Goal: Transaction & Acquisition: Purchase product/service

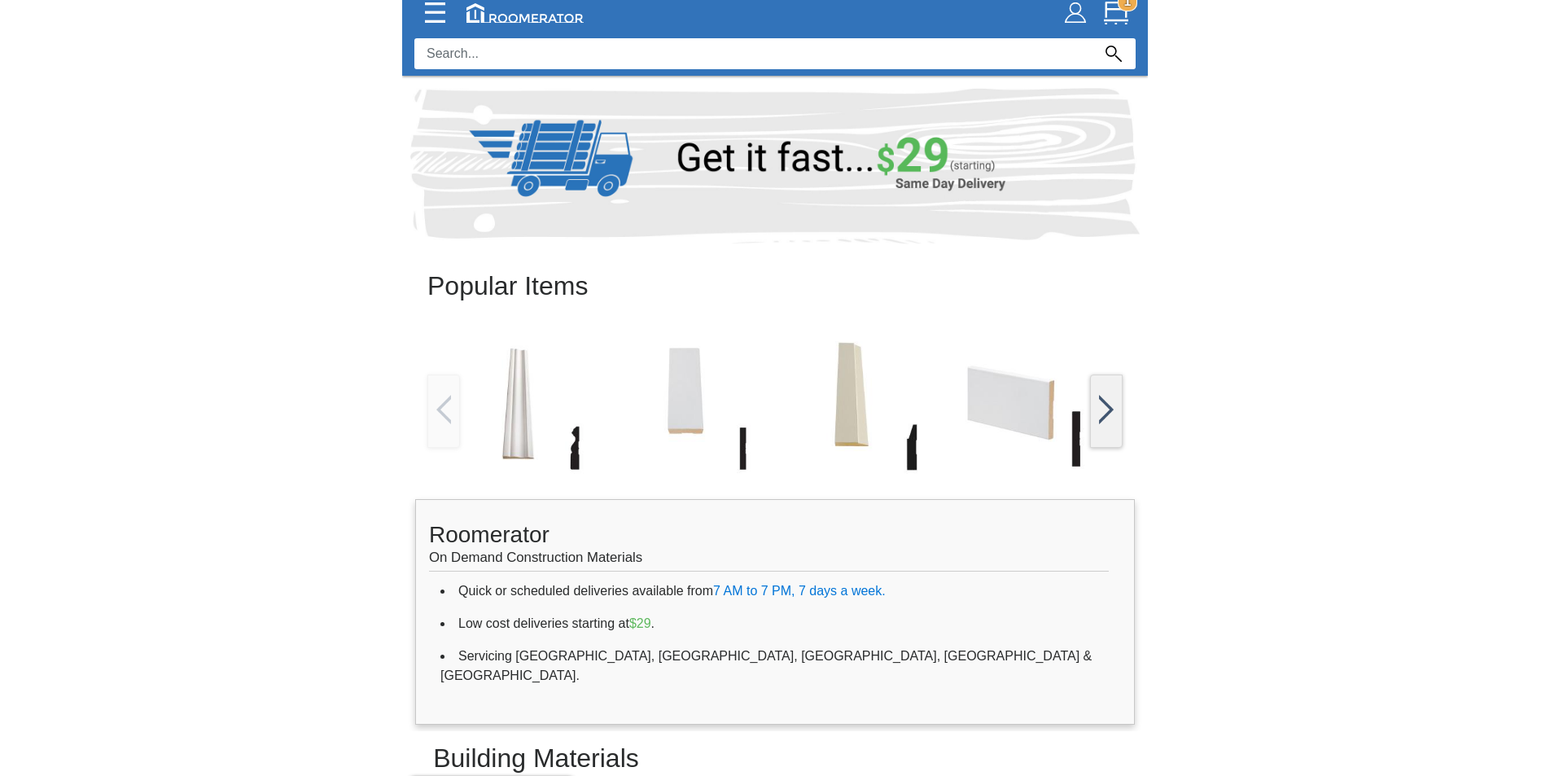
scroll to position [163, 0]
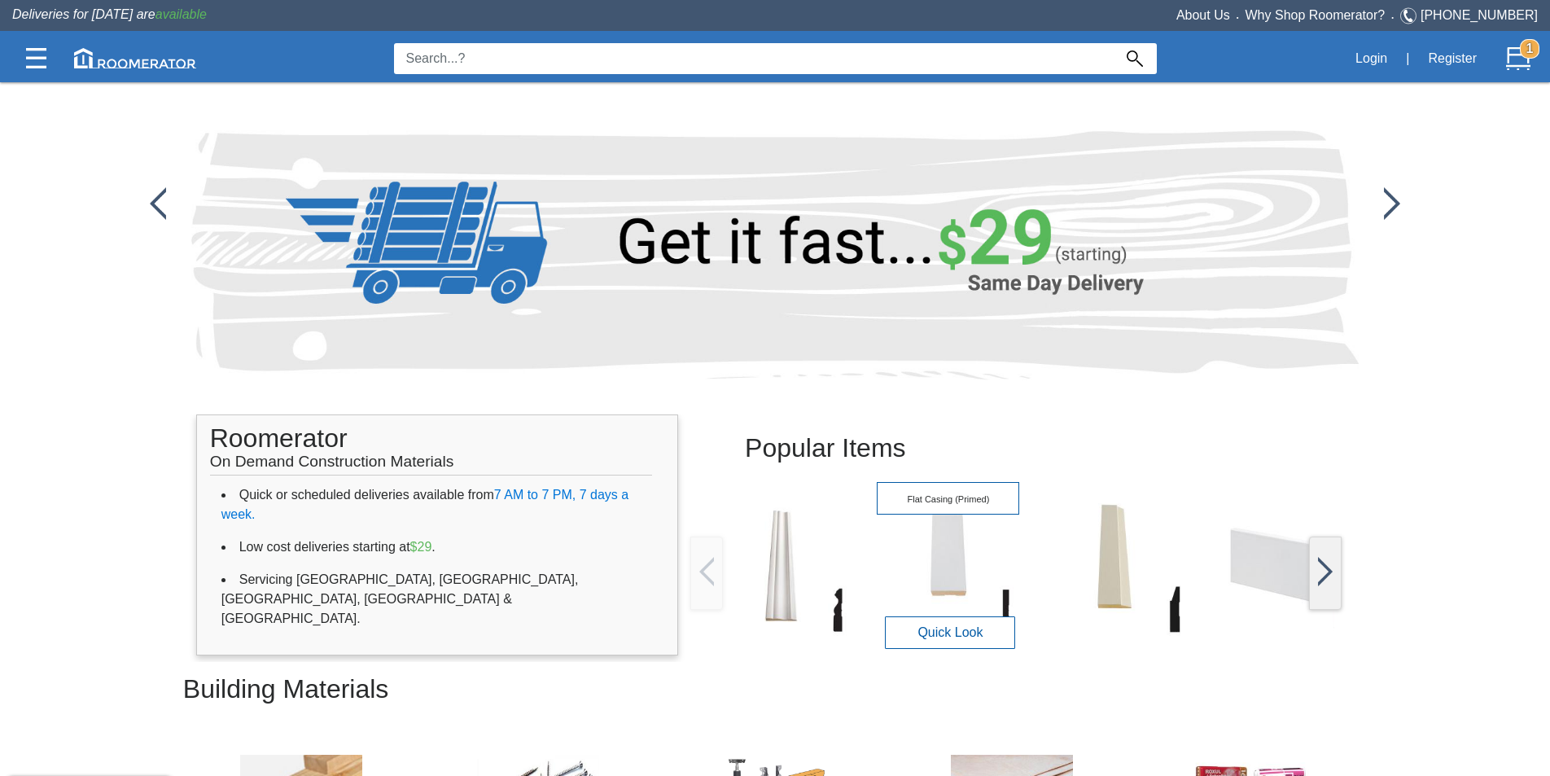
click at [971, 585] on img at bounding box center [948, 565] width 143 height 143
click at [957, 628] on button "Quick Look" at bounding box center [950, 632] width 130 height 33
click at [949, 635] on button "Quick Look" at bounding box center [950, 632] width 130 height 33
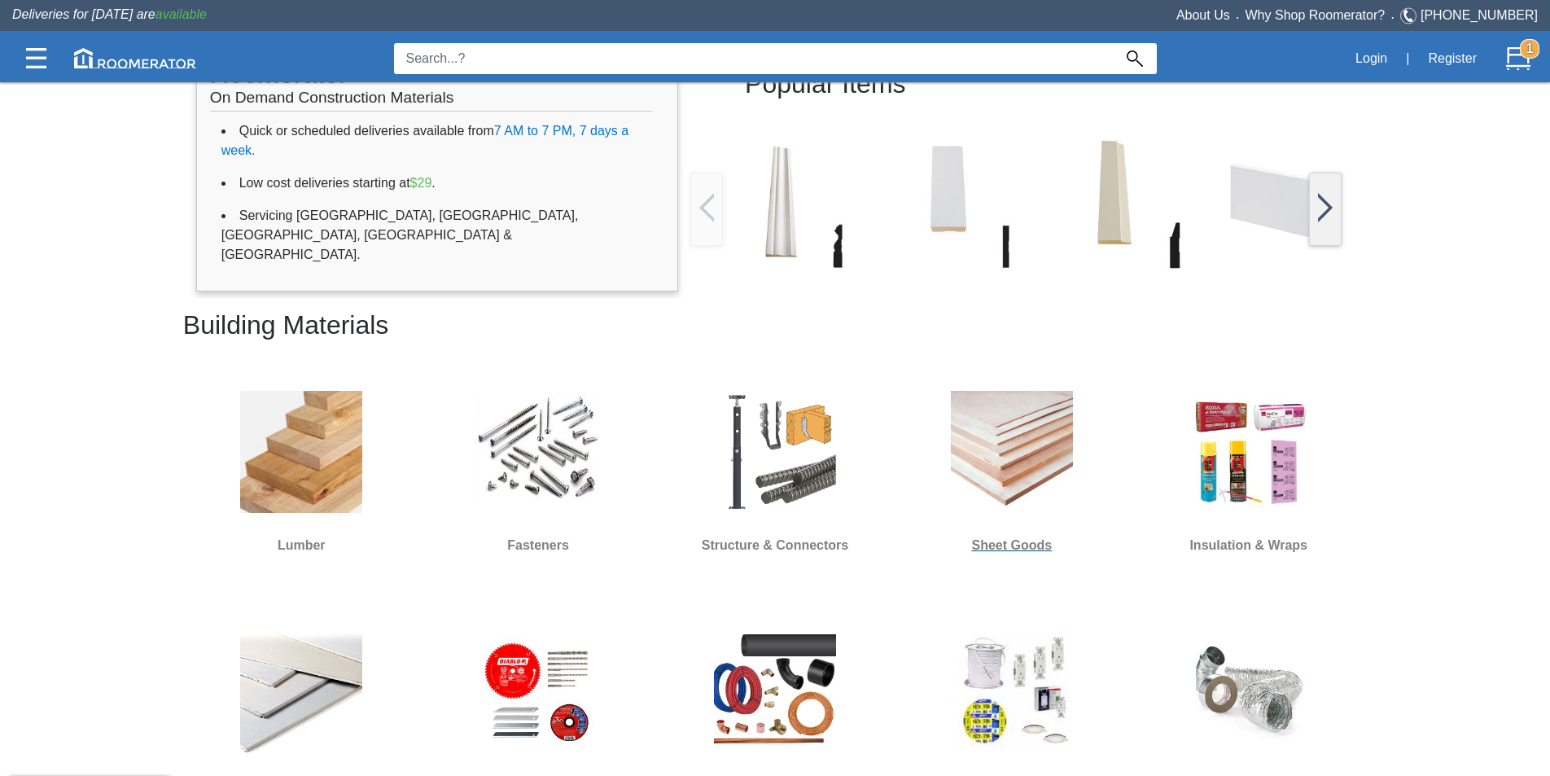
scroll to position [407, 0]
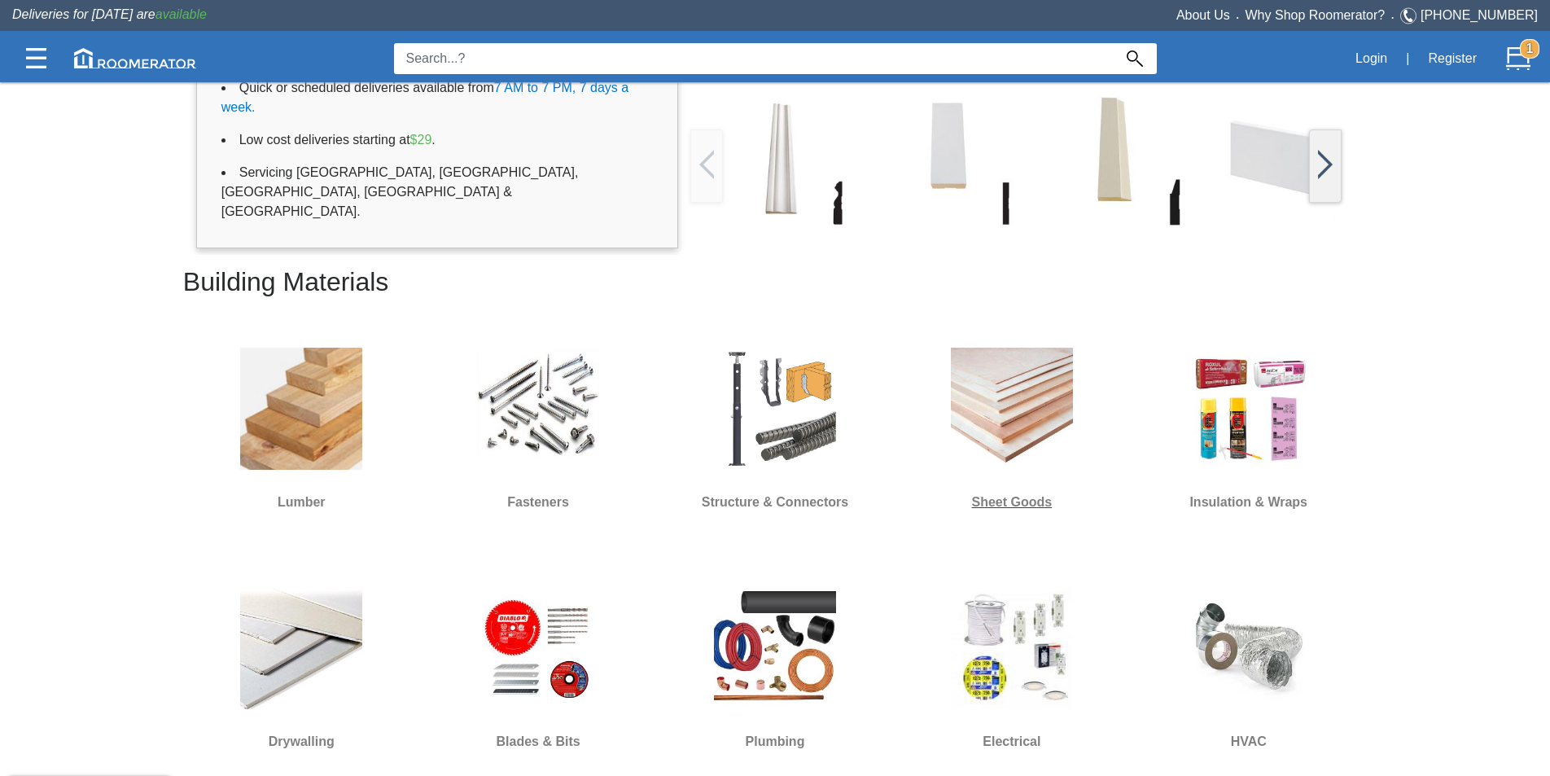
click at [1015, 436] on img at bounding box center [1012, 409] width 122 height 122
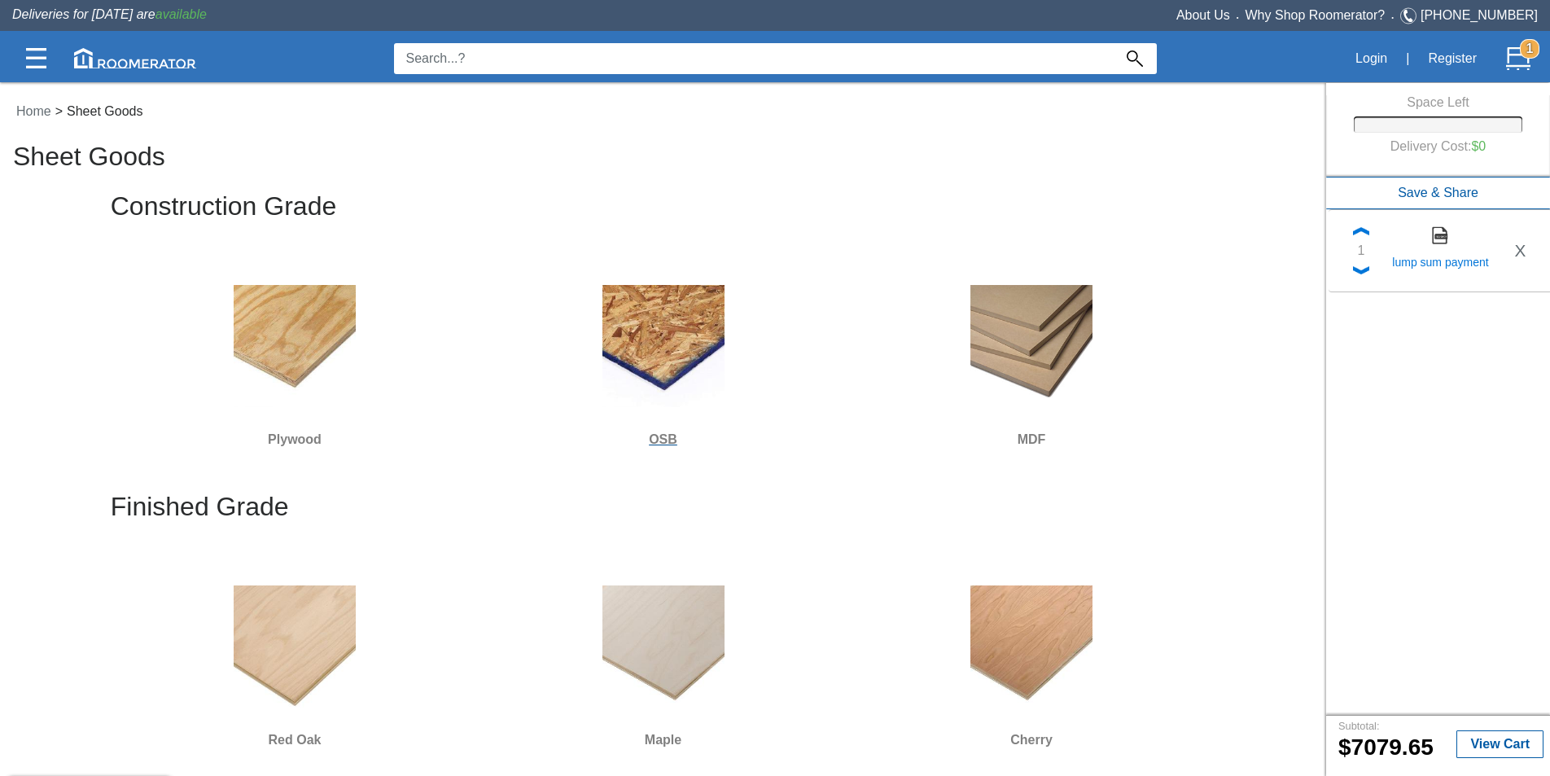
click at [676, 401] on img at bounding box center [664, 346] width 122 height 122
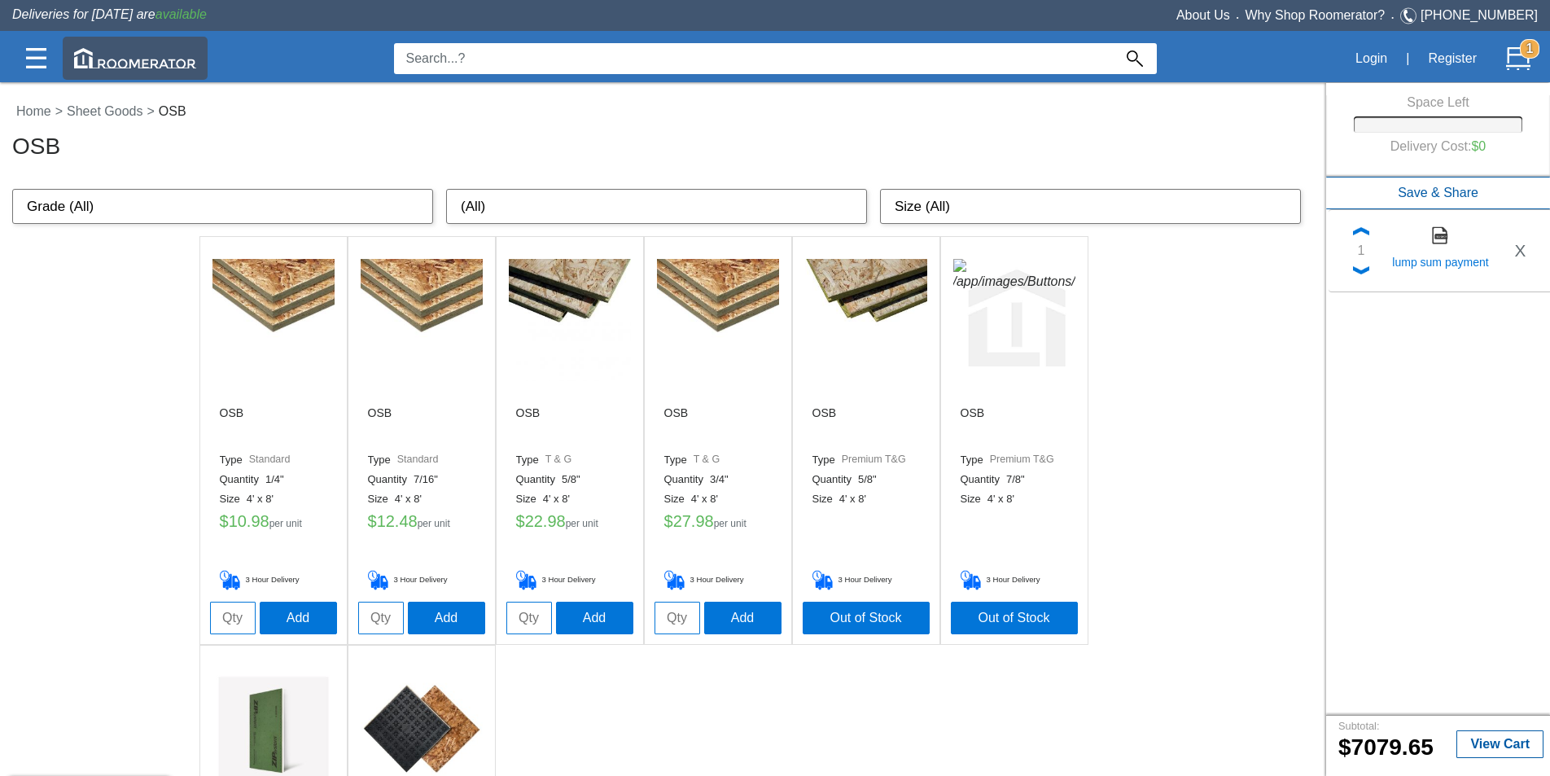
click at [123, 56] on img at bounding box center [135, 58] width 122 height 20
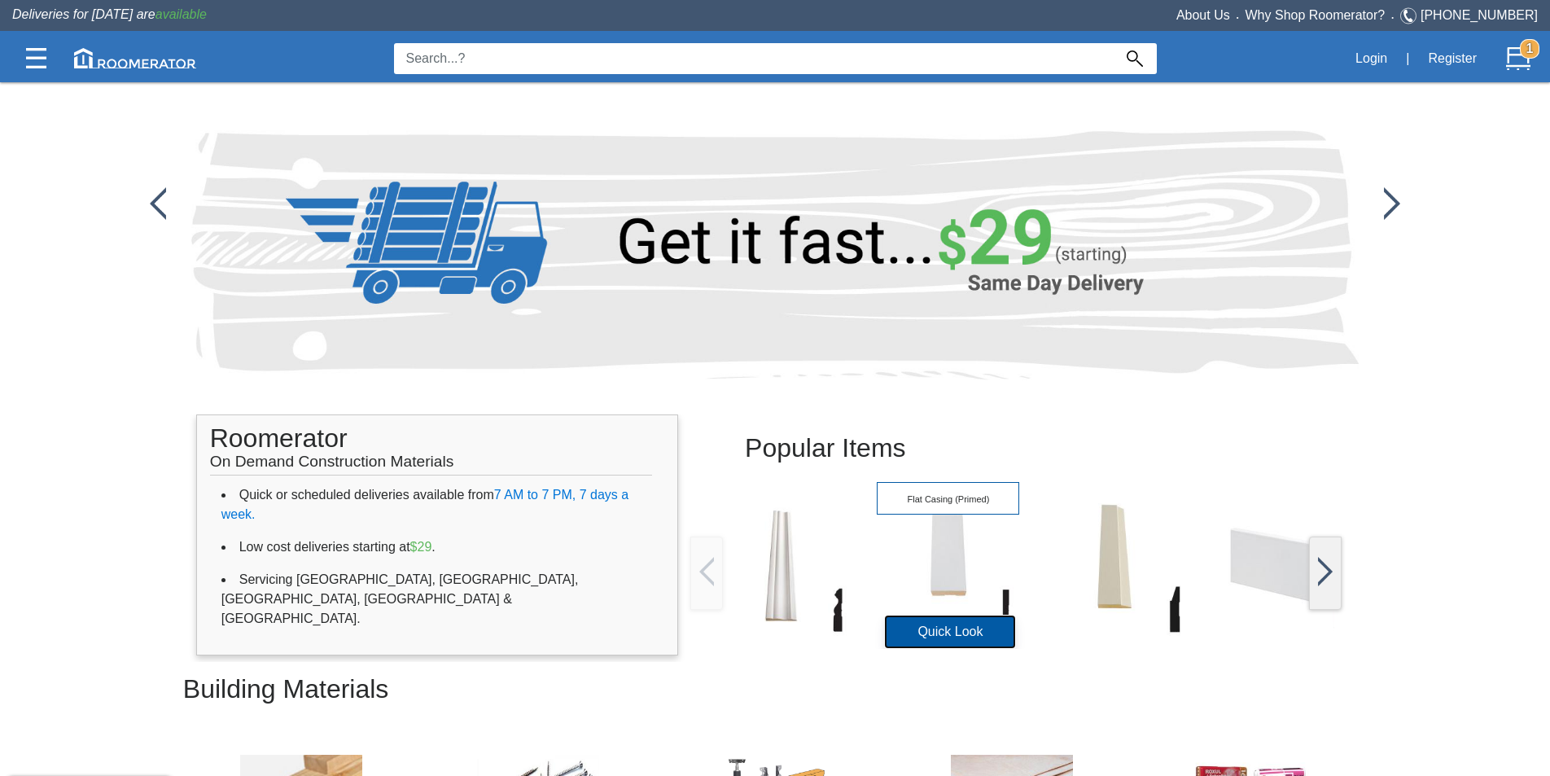
click at [949, 633] on button "Quick Look" at bounding box center [950, 632] width 130 height 33
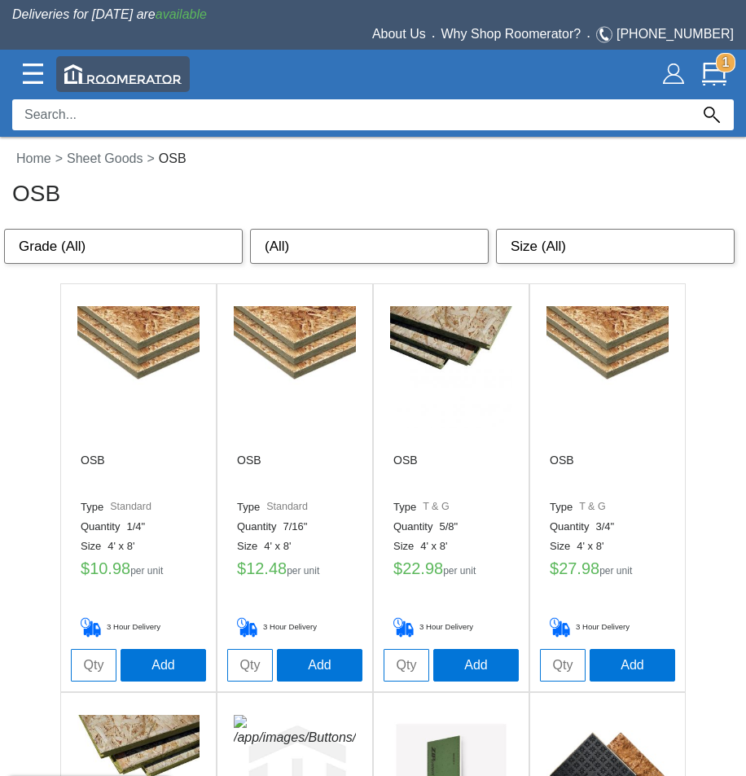
click at [117, 82] on img at bounding box center [122, 74] width 117 height 20
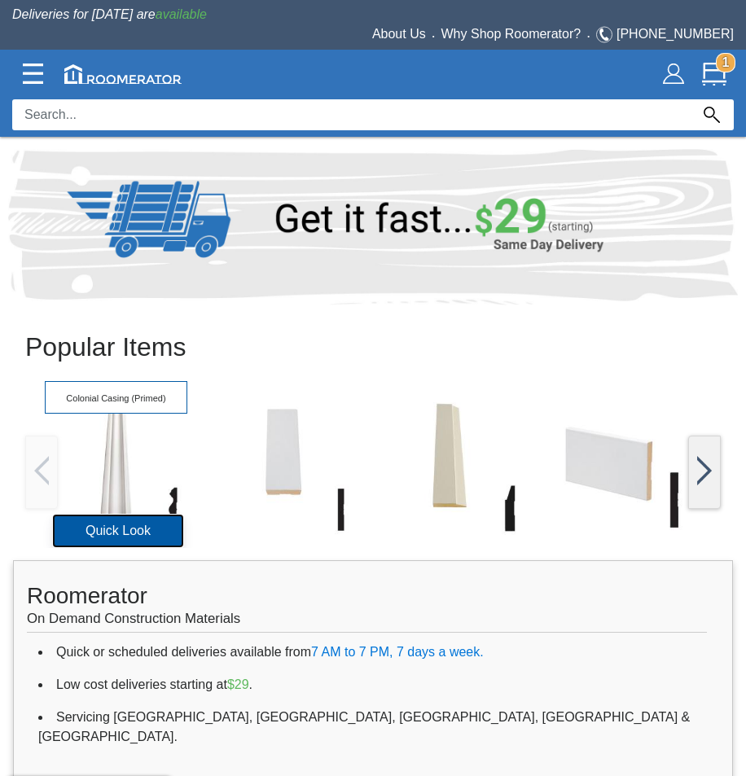
click at [148, 528] on button "Quick Look" at bounding box center [118, 531] width 130 height 33
